Goal: Obtain resource: Download file/media

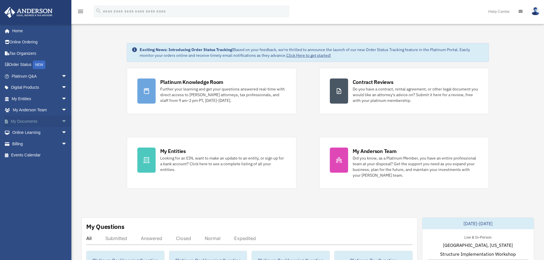
click at [31, 122] on link "My Documents arrow_drop_down" at bounding box center [40, 121] width 72 height 11
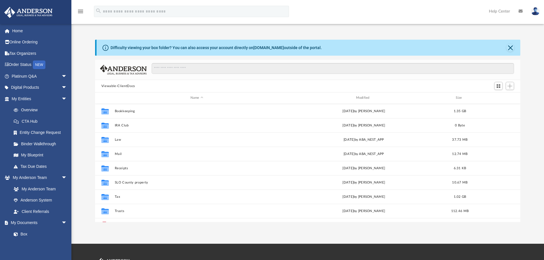
scroll to position [126, 421]
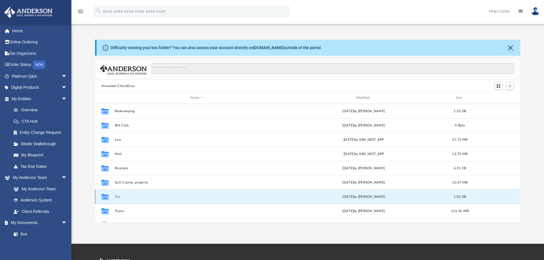
click at [118, 197] on button "Tax" at bounding box center [197, 197] width 165 height 4
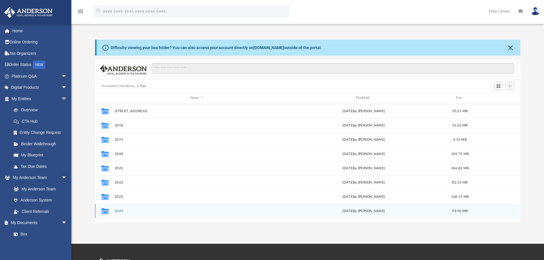
click at [119, 211] on button "2024" at bounding box center [197, 211] width 165 height 4
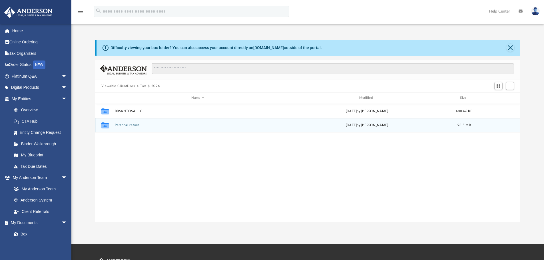
click at [129, 125] on button "Personal return" at bounding box center [198, 125] width 167 height 4
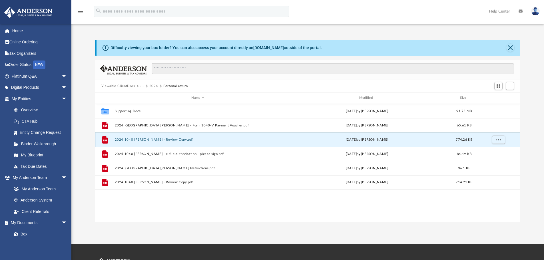
click at [158, 139] on button "2024 1040 Avendano, Katharine - Review Copy.pdf" at bounding box center [198, 140] width 167 height 4
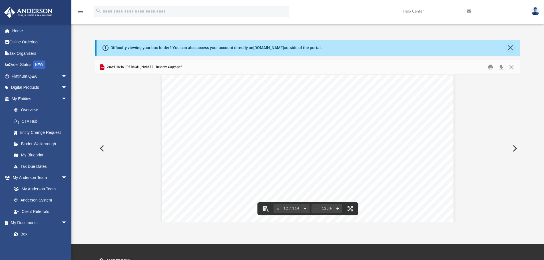
scroll to position [4329, 0]
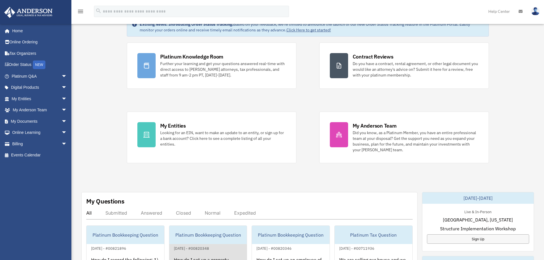
scroll to position [57, 0]
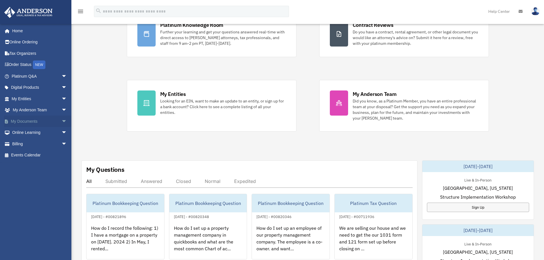
click at [24, 121] on link "My Documents arrow_drop_down" at bounding box center [40, 121] width 72 height 11
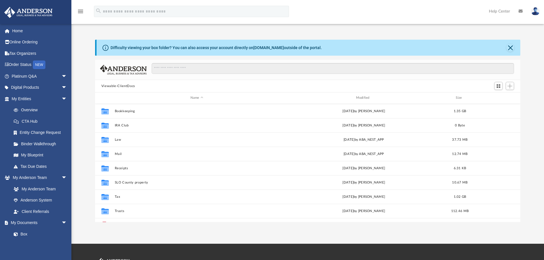
scroll to position [126, 421]
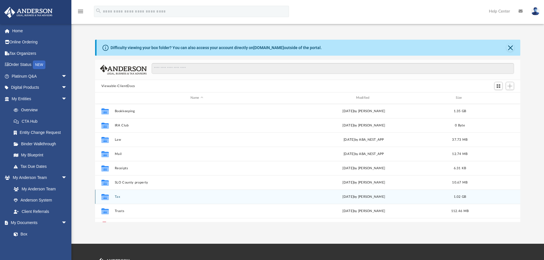
click at [117, 197] on button "Tax" at bounding box center [197, 197] width 165 height 4
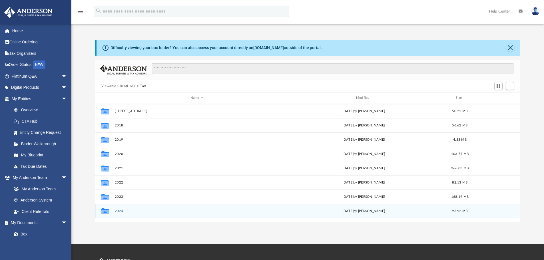
click at [120, 211] on button "2024" at bounding box center [197, 211] width 165 height 4
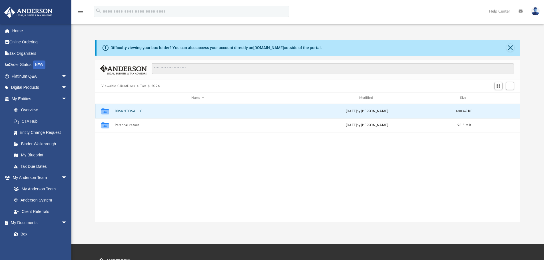
click at [133, 111] on button "BBSANTOSA LLC" at bounding box center [198, 111] width 167 height 4
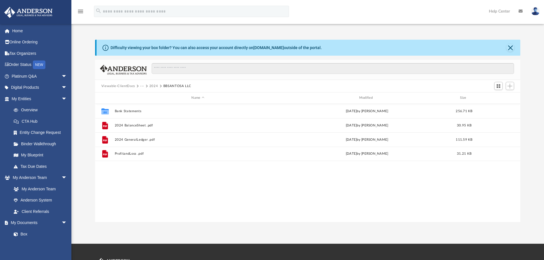
click at [153, 86] on button "2024" at bounding box center [153, 86] width 9 height 5
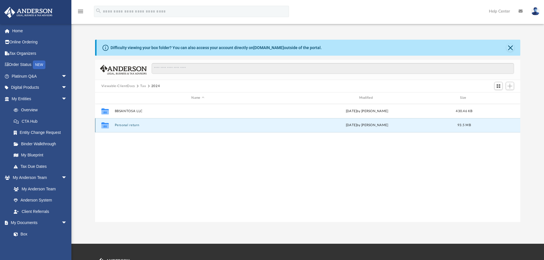
click at [122, 125] on button "Personal return" at bounding box center [198, 125] width 167 height 4
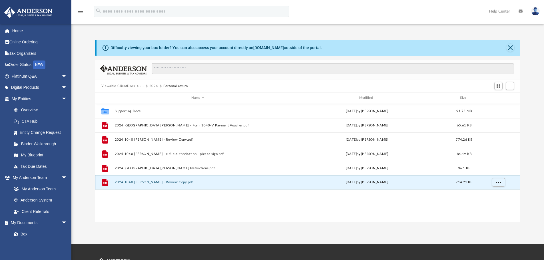
click at [159, 181] on button "2024 1040 [PERSON_NAME] - Review Copy.pdf" at bounding box center [198, 183] width 167 height 4
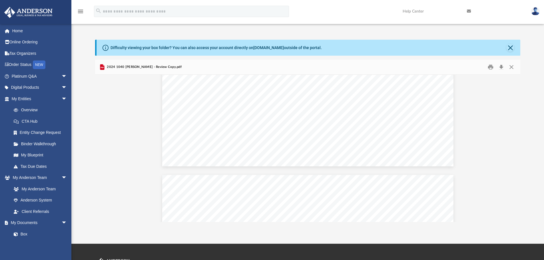
scroll to position [2543, 0]
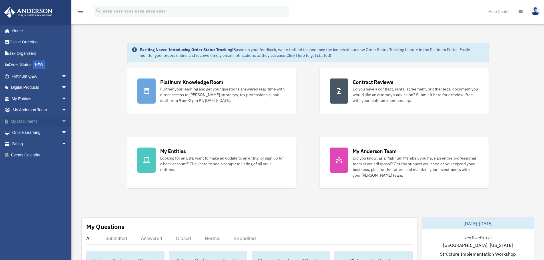
click at [25, 121] on link "My Documents arrow_drop_down" at bounding box center [40, 121] width 72 height 11
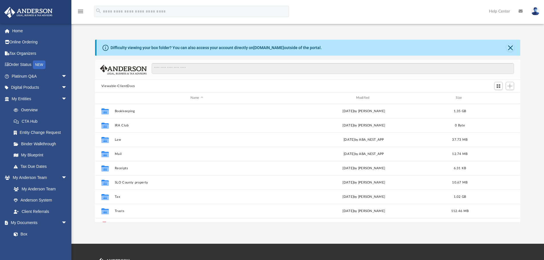
scroll to position [126, 421]
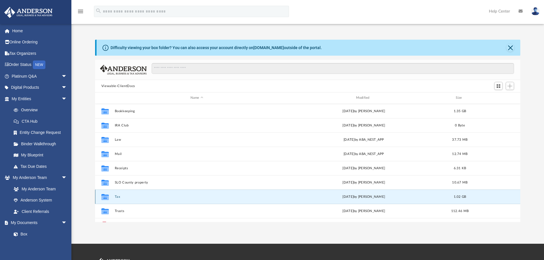
click at [119, 196] on button "Tax" at bounding box center [197, 197] width 165 height 4
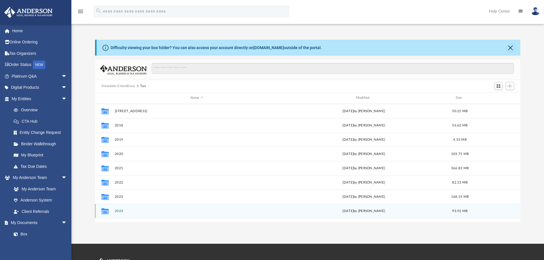
click at [121, 212] on button "2024" at bounding box center [197, 211] width 165 height 4
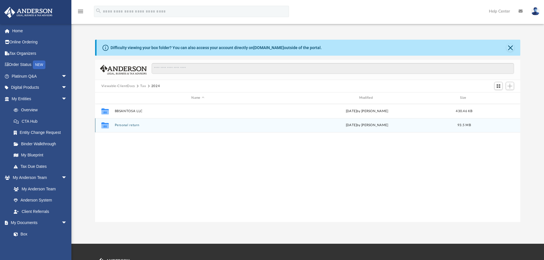
click at [134, 125] on button "Personal return" at bounding box center [198, 125] width 167 height 4
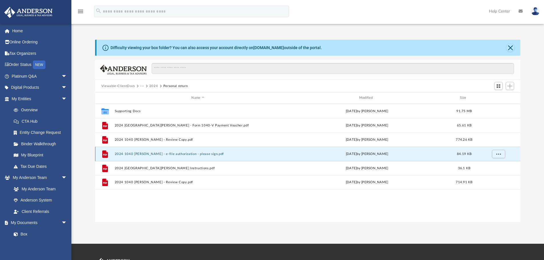
click at [153, 154] on button "2024 1040 [PERSON_NAME] - e-file authorization - please sign.pdf" at bounding box center [198, 154] width 167 height 4
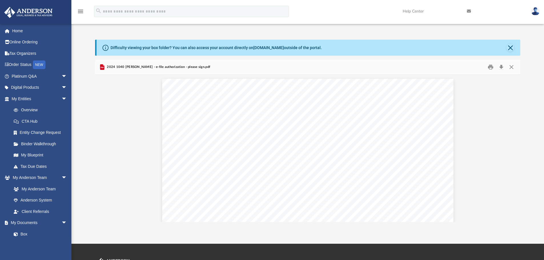
scroll to position [0, 0]
click at [102, 148] on button "Preview" at bounding box center [101, 149] width 13 height 16
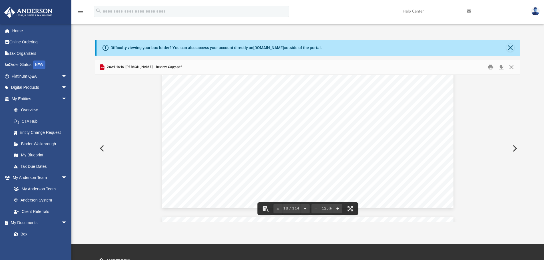
scroll to position [6815, 0]
